Goal: Information Seeking & Learning: Learn about a topic

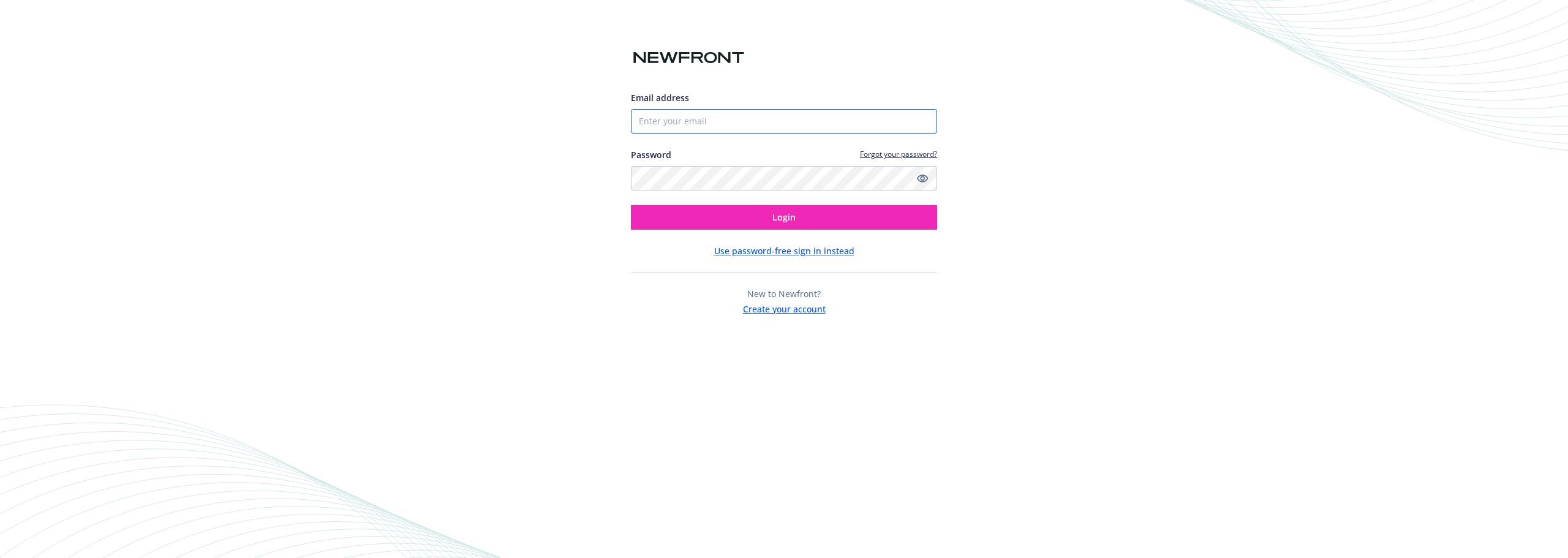
click at [706, 122] on input "Email address" at bounding box center [784, 121] width 306 height 24
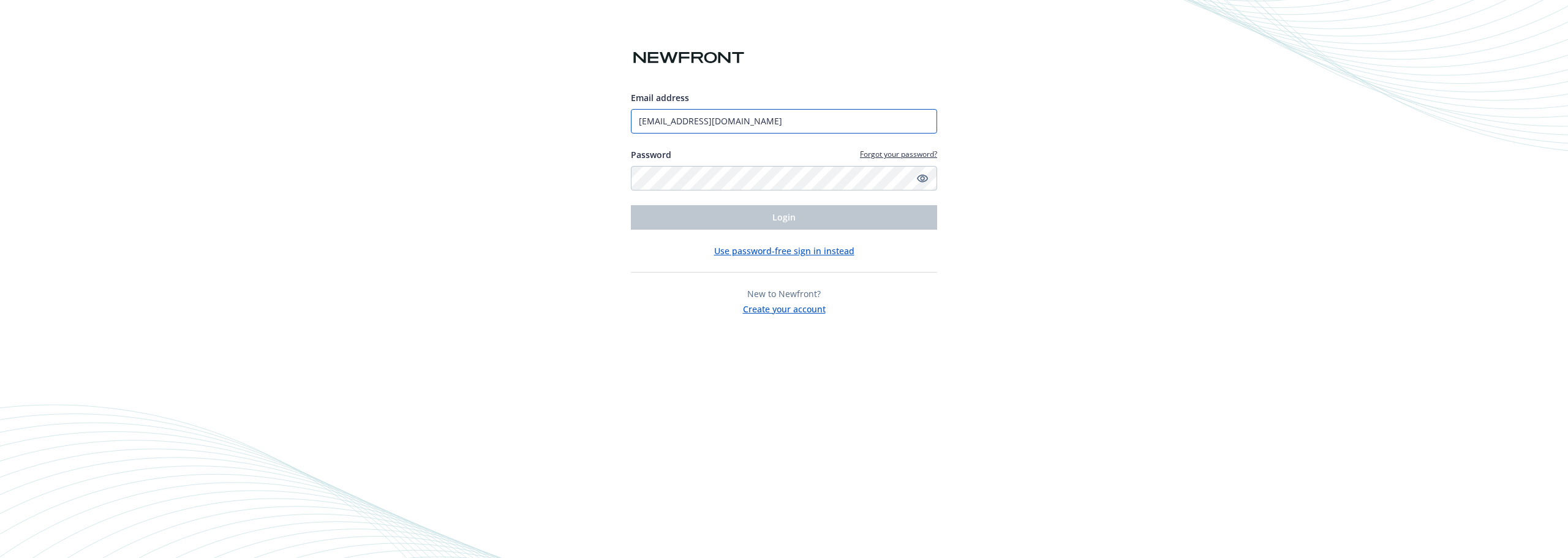
type input "[EMAIL_ADDRESS][DOMAIN_NAME]"
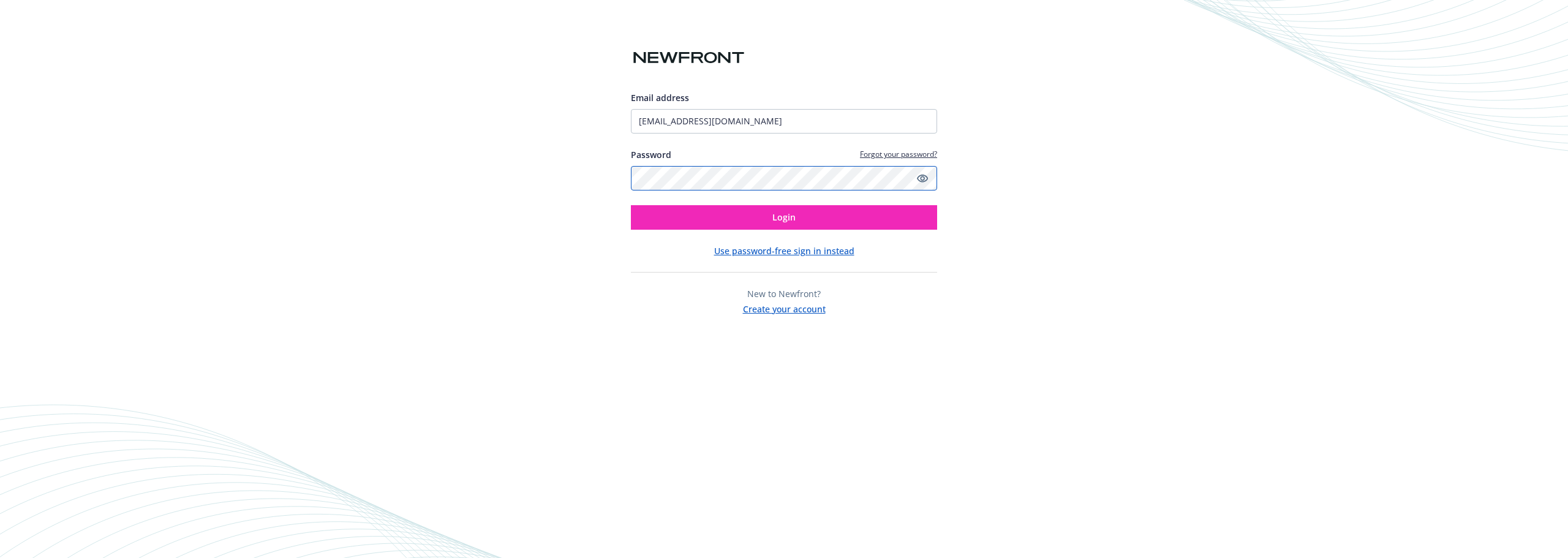
click at [631, 205] on button "Login" at bounding box center [784, 216] width 306 height 24
